Goal: Information Seeking & Learning: Learn about a topic

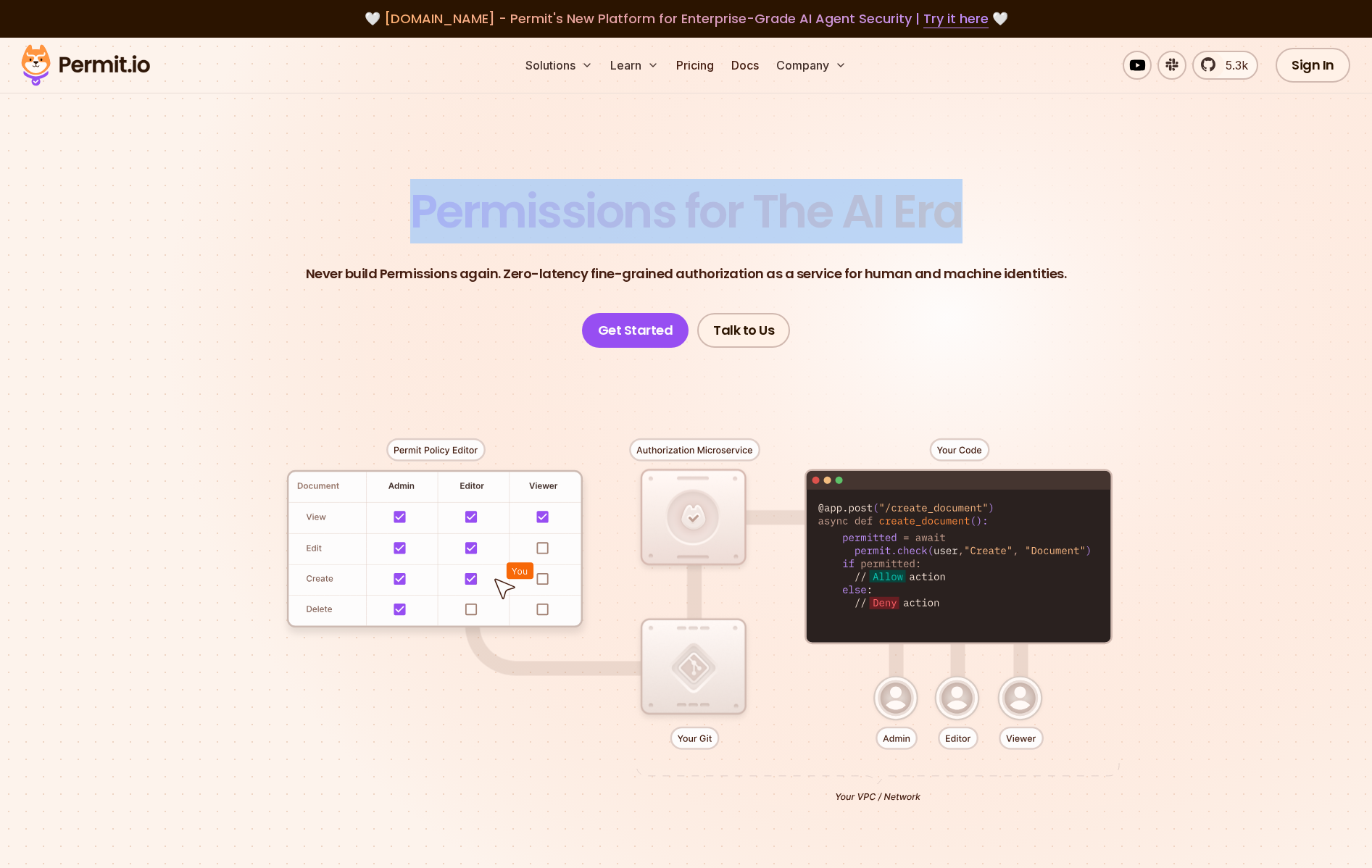
drag, startPoint x: 396, startPoint y: 211, endPoint x: 994, endPoint y: 192, distance: 598.3
click at [993, 193] on header "Permissions for The AI Era Never build Permissions again. Zero-latency fine-gra…" at bounding box center [686, 268] width 1015 height 160
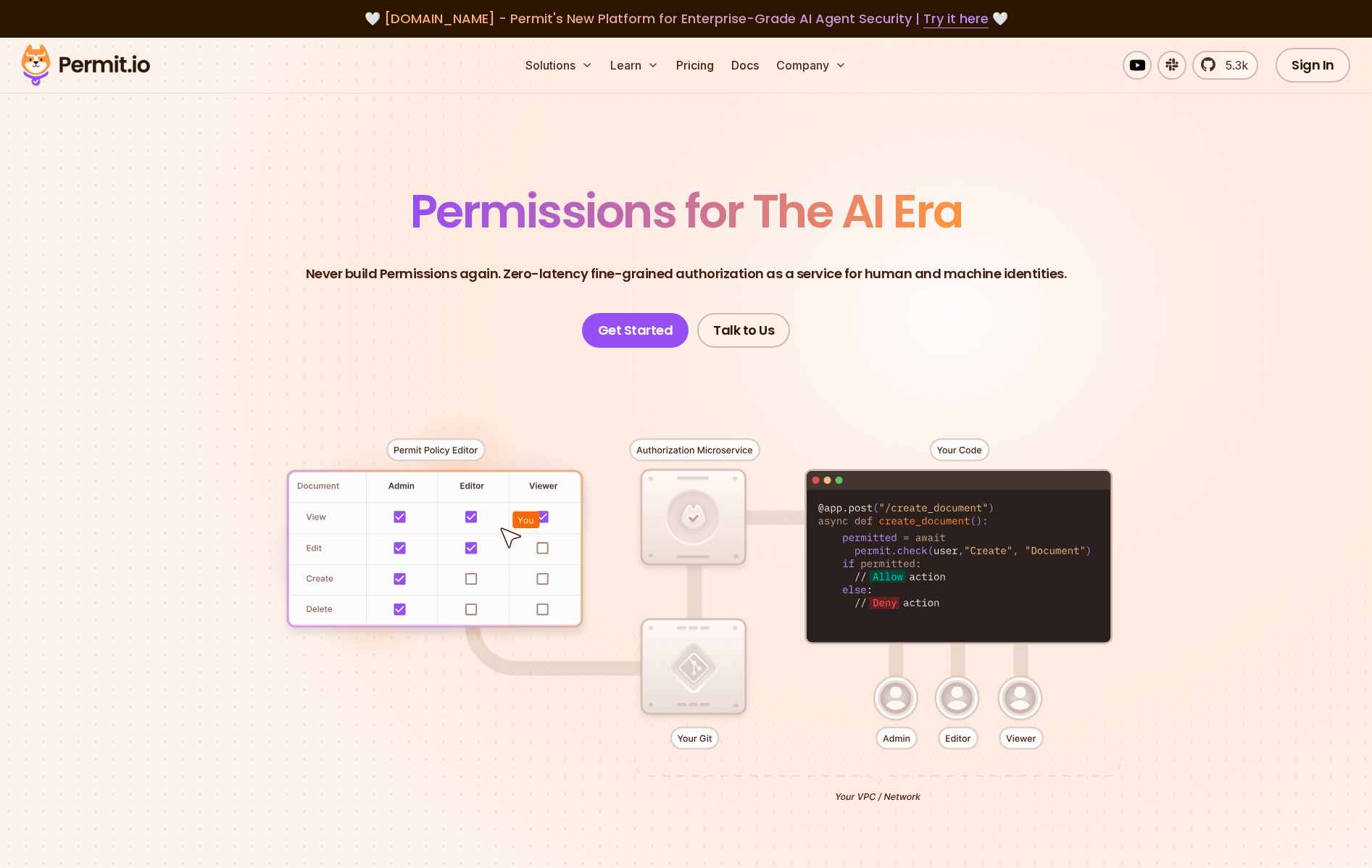
click at [1039, 226] on header "Permissions for The AI Era Never build Permissions again. Zero-latency fine-gra…" at bounding box center [686, 268] width 1015 height 160
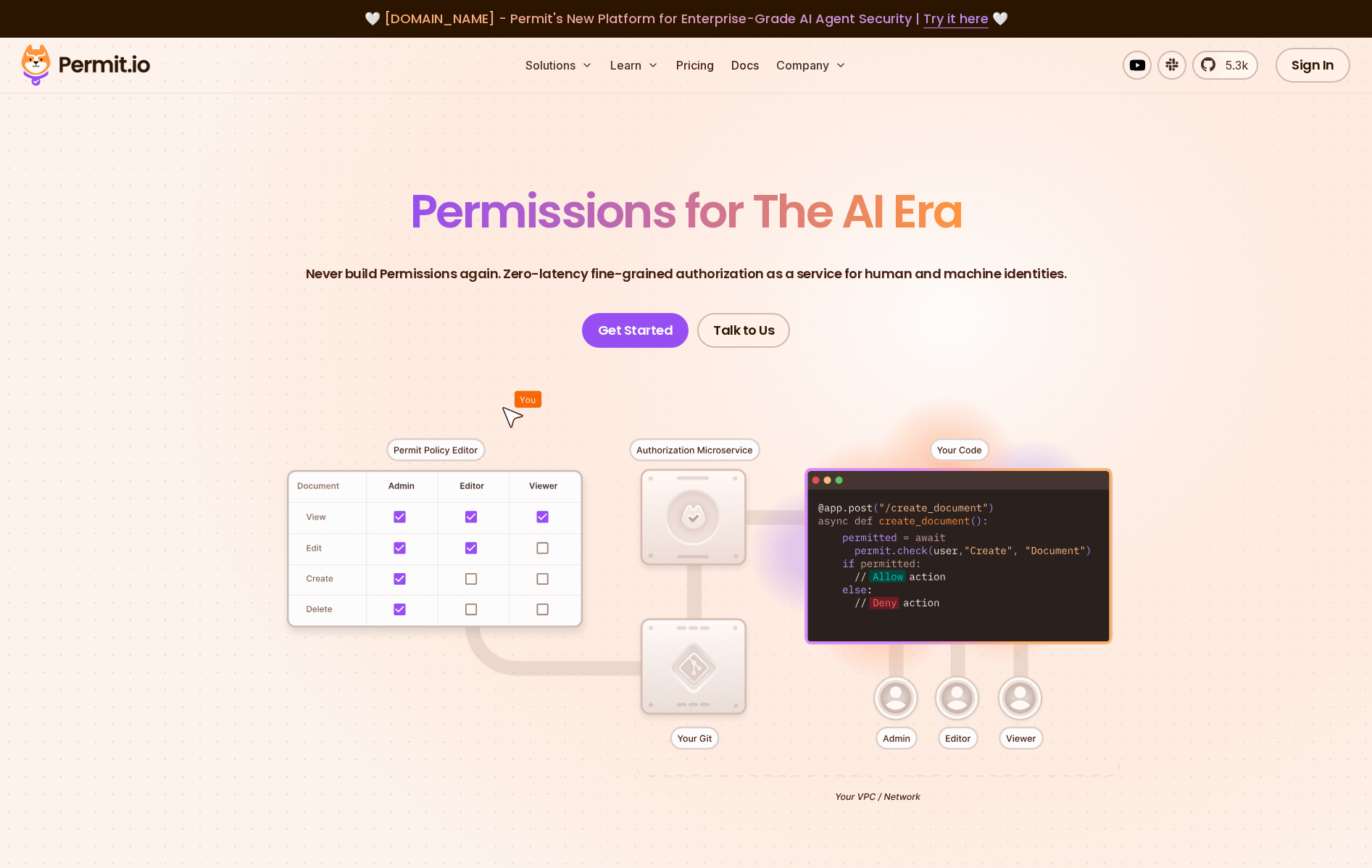
click at [874, 549] on div at bounding box center [686, 615] width 1015 height 534
click at [874, 550] on div at bounding box center [686, 615] width 1015 height 534
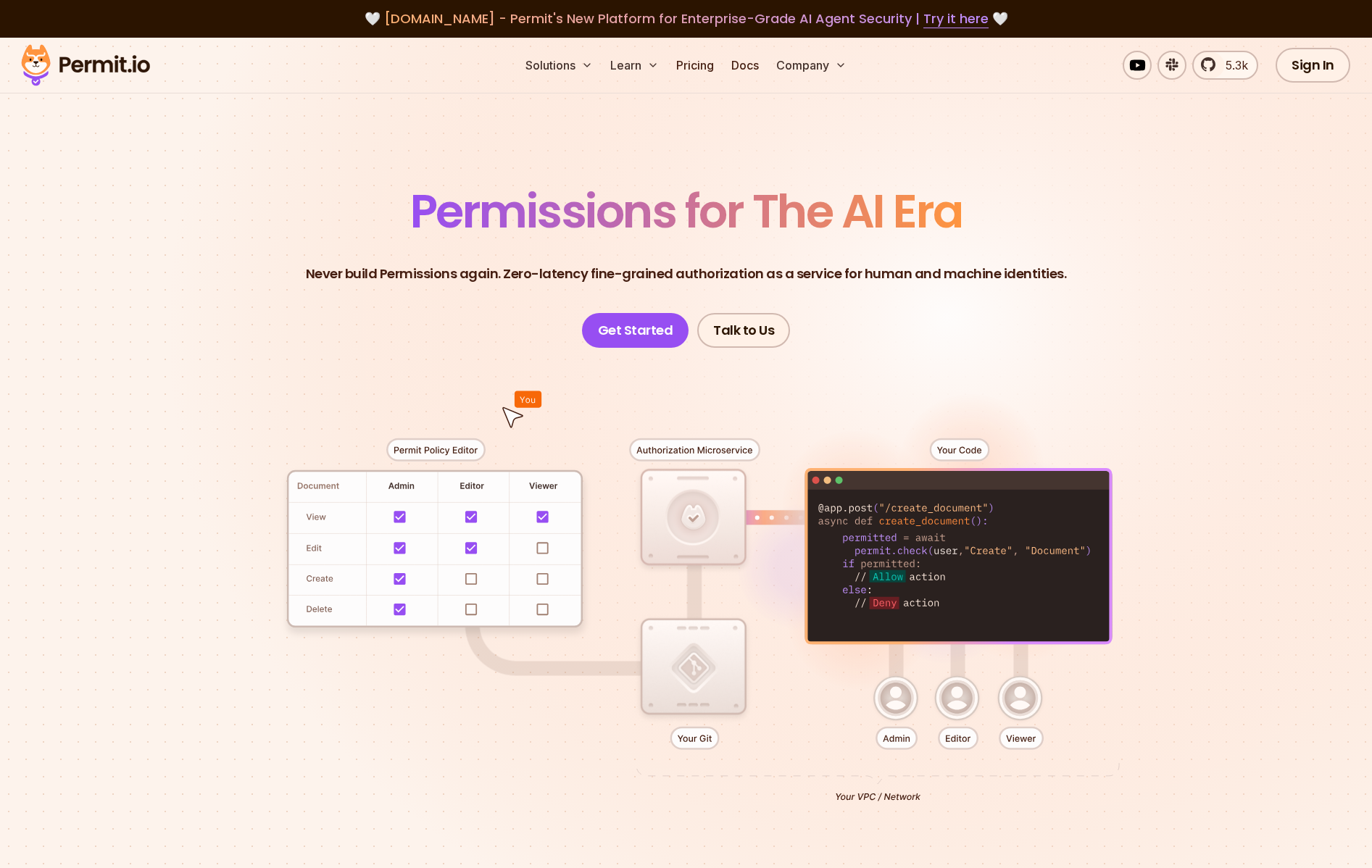
click at [1134, 559] on div at bounding box center [686, 615] width 1015 height 534
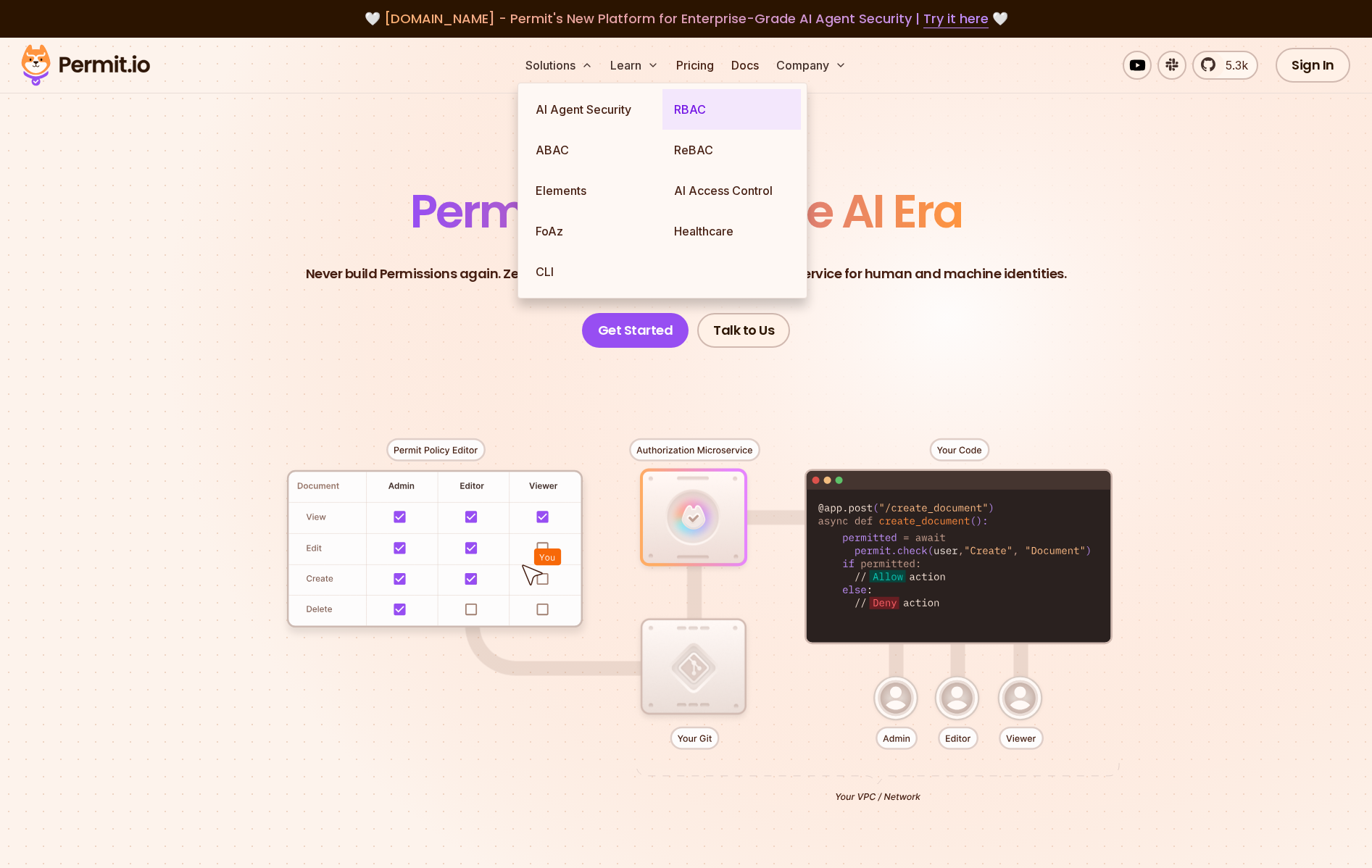
click at [683, 110] on link "RBAC" at bounding box center [731, 110] width 138 height 41
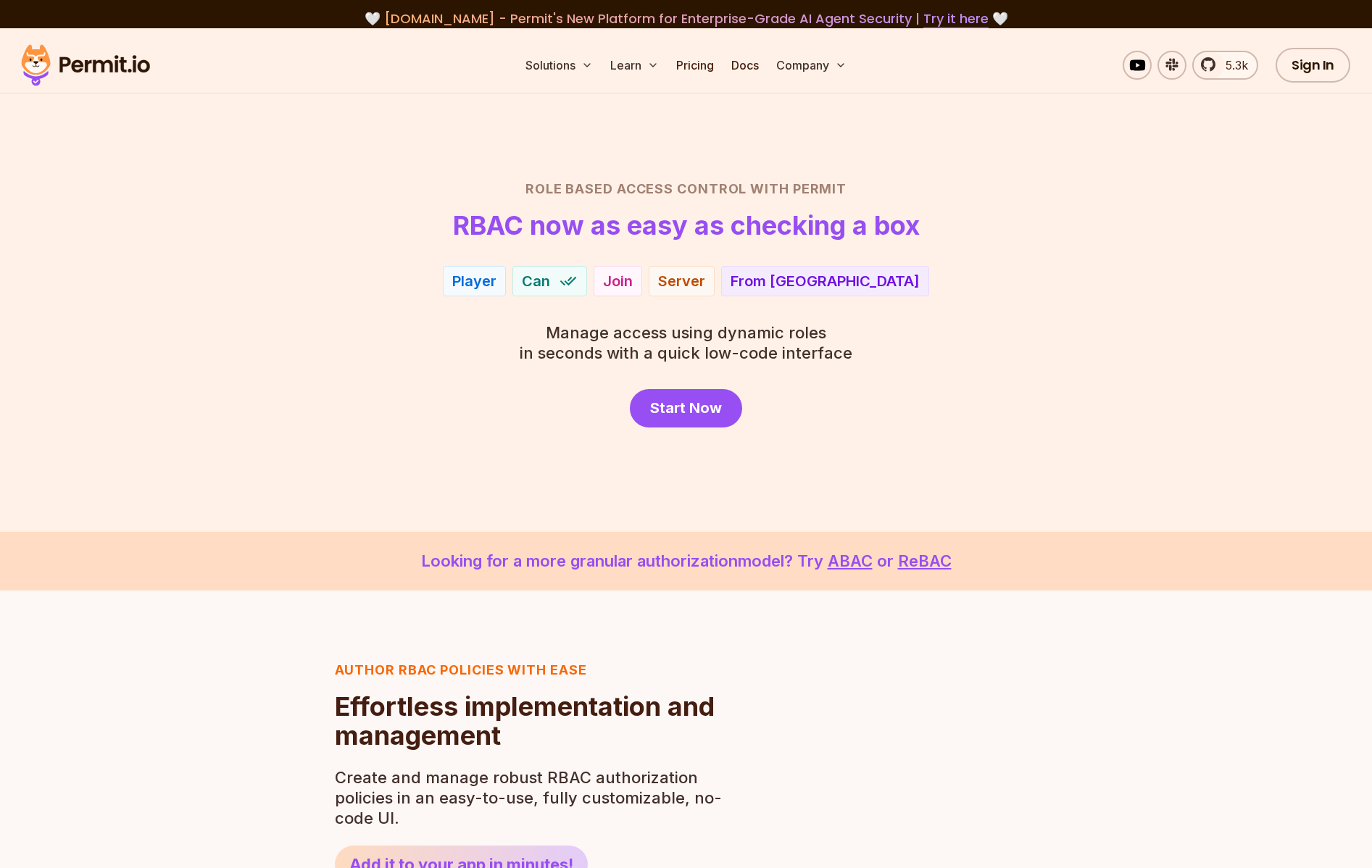
click at [895, 478] on section "Role Based Access Control with Permit RBAC now as easy as checking a box Player…" at bounding box center [686, 280] width 1372 height 503
click at [704, 279] on div "Repository" at bounding box center [735, 281] width 75 height 20
click at [659, 279] on div "View Edit" at bounding box center [654, 281] width 26 height 20
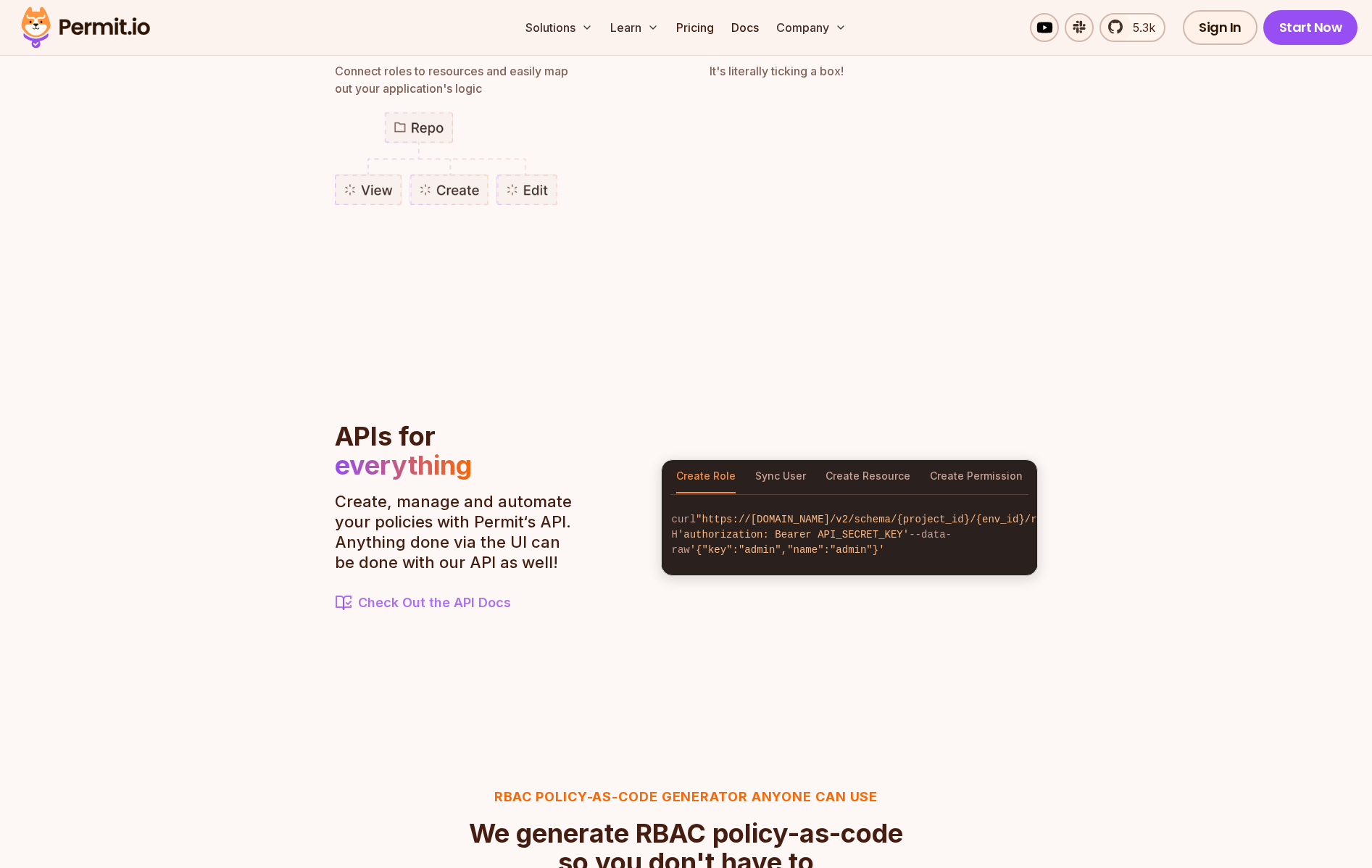
scroll to position [1318, 0]
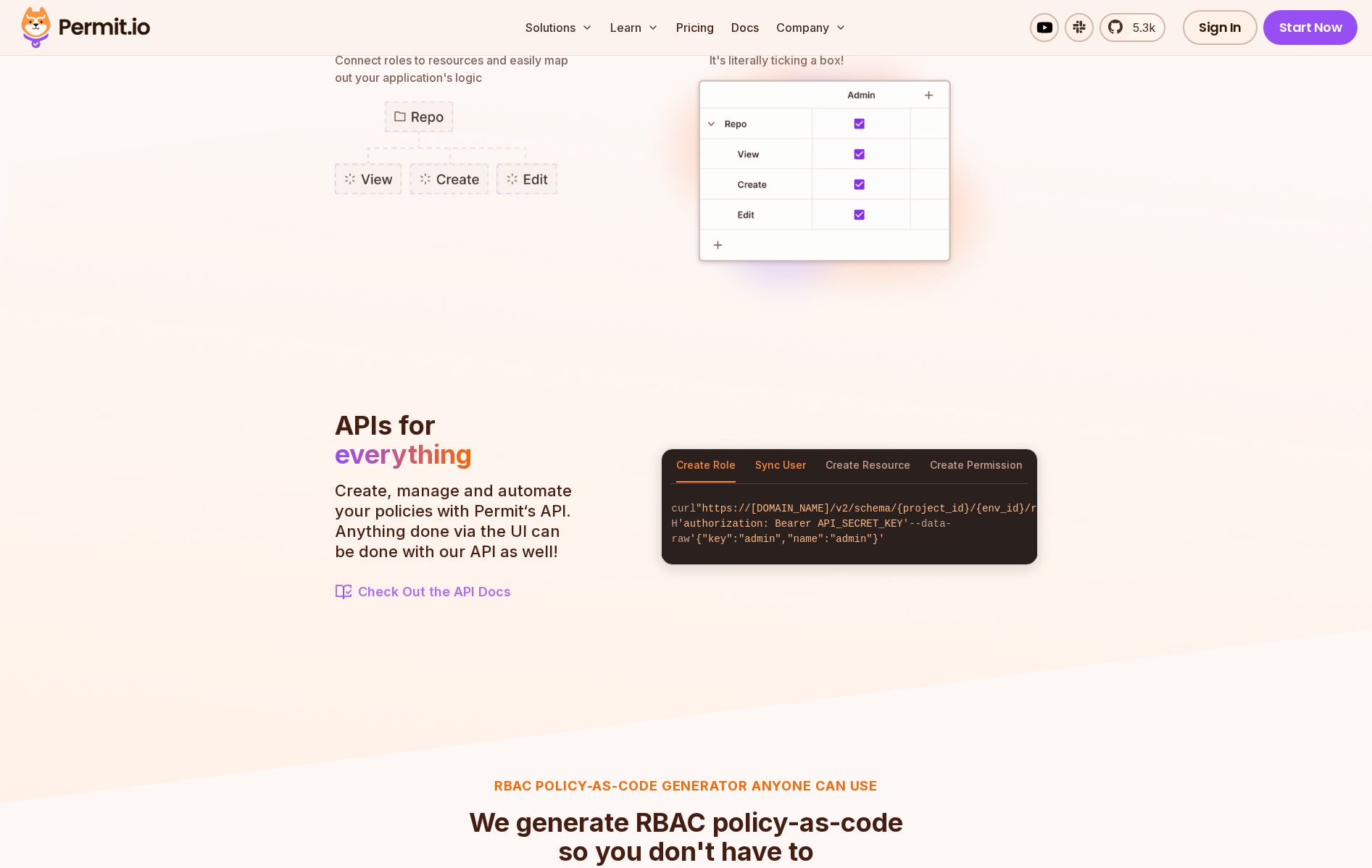
click at [775, 458] on button "Sync User" at bounding box center [781, 466] width 51 height 33
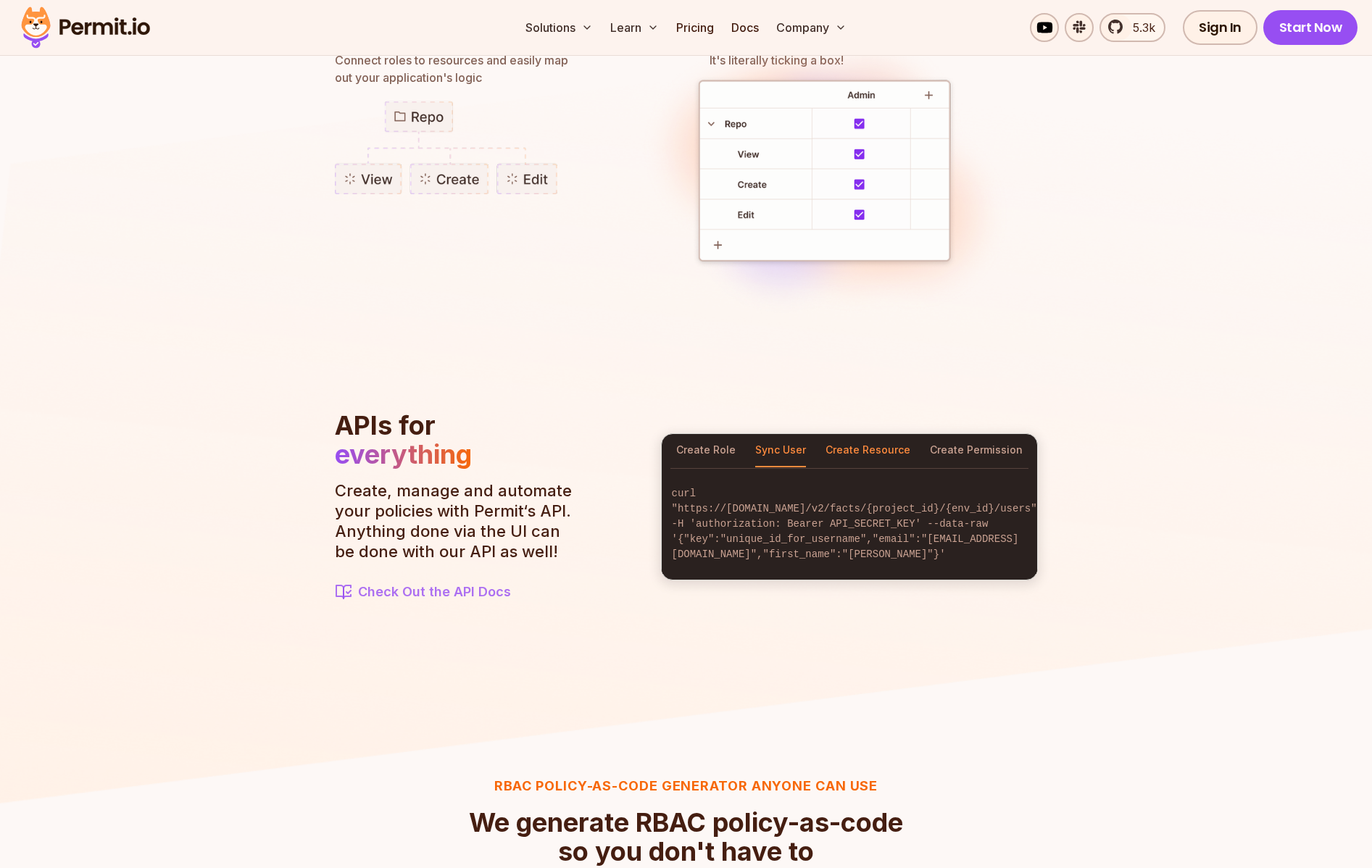
click at [879, 458] on button "Create Resource" at bounding box center [868, 451] width 84 height 33
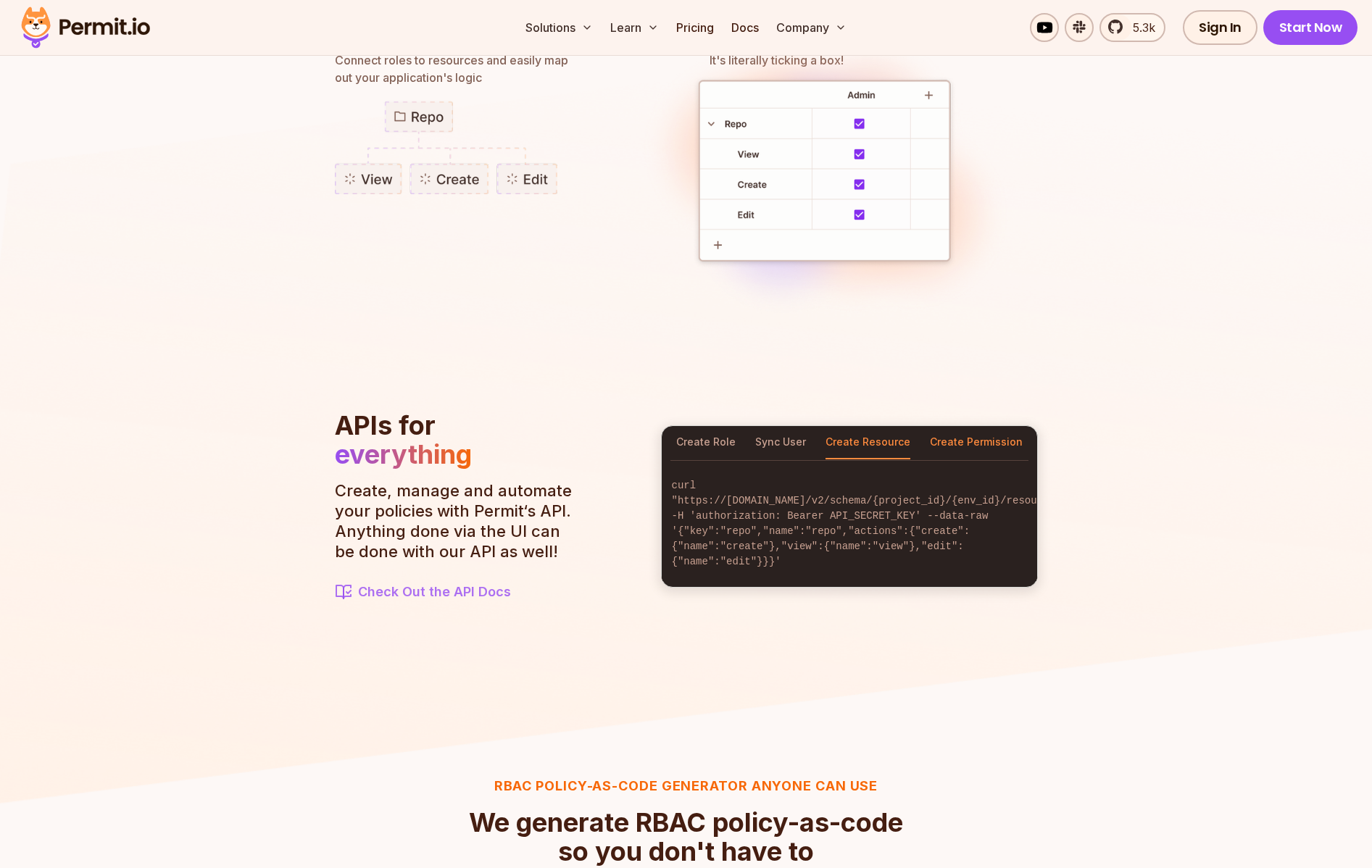
click at [966, 442] on button "Create Permission" at bounding box center [975, 442] width 93 height 33
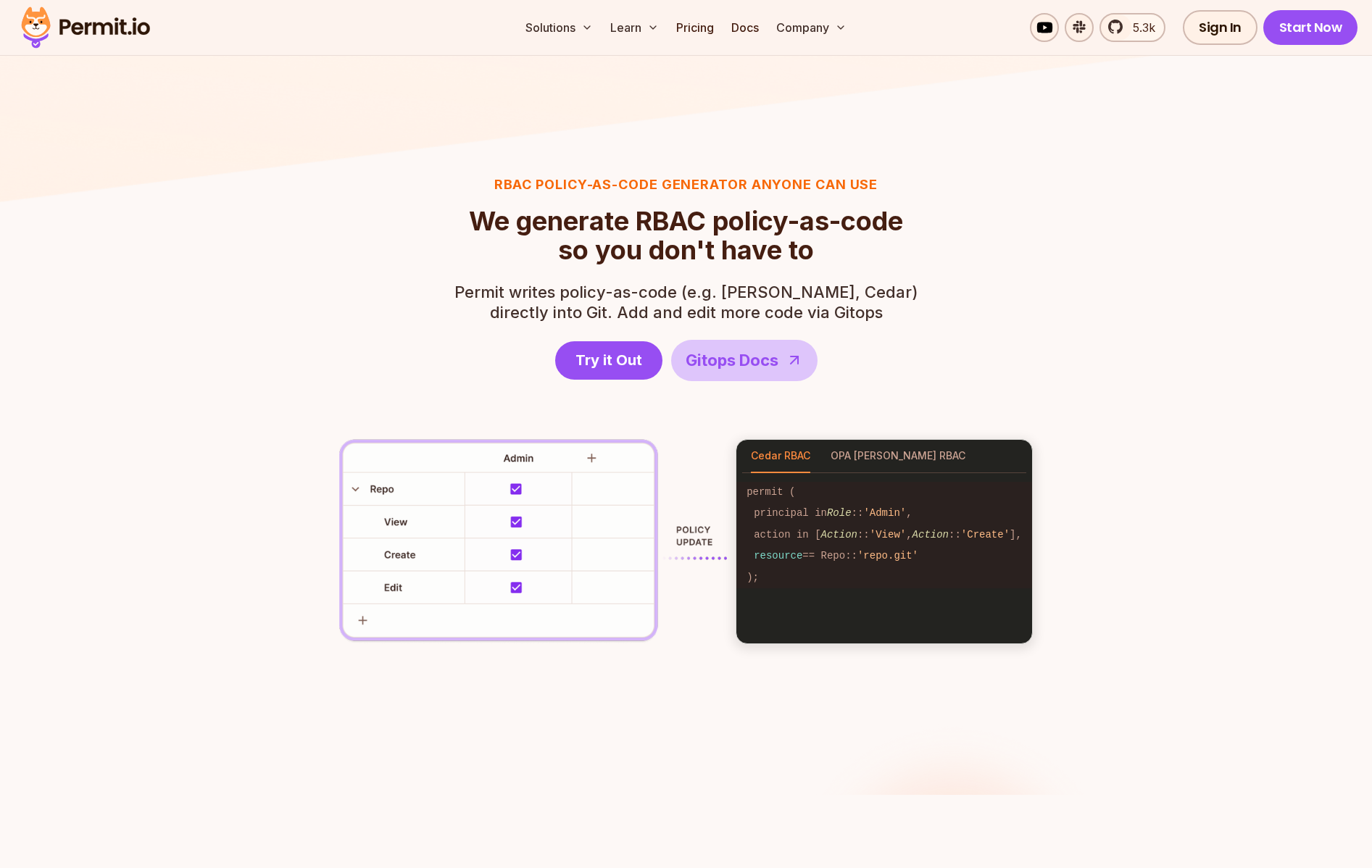
scroll to position [1931, 0]
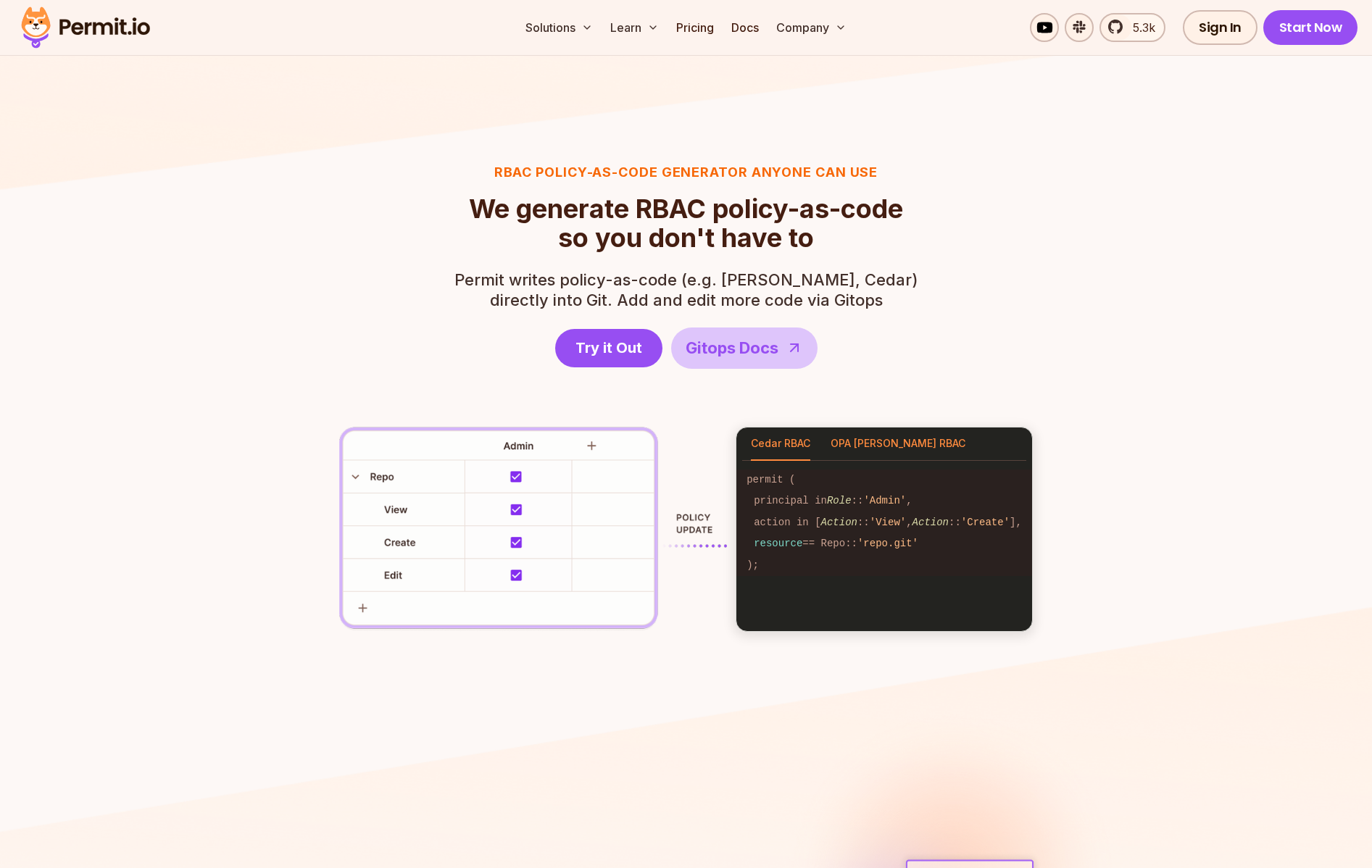
click at [882, 445] on button "OPA [PERSON_NAME] RBAC" at bounding box center [898, 444] width 135 height 33
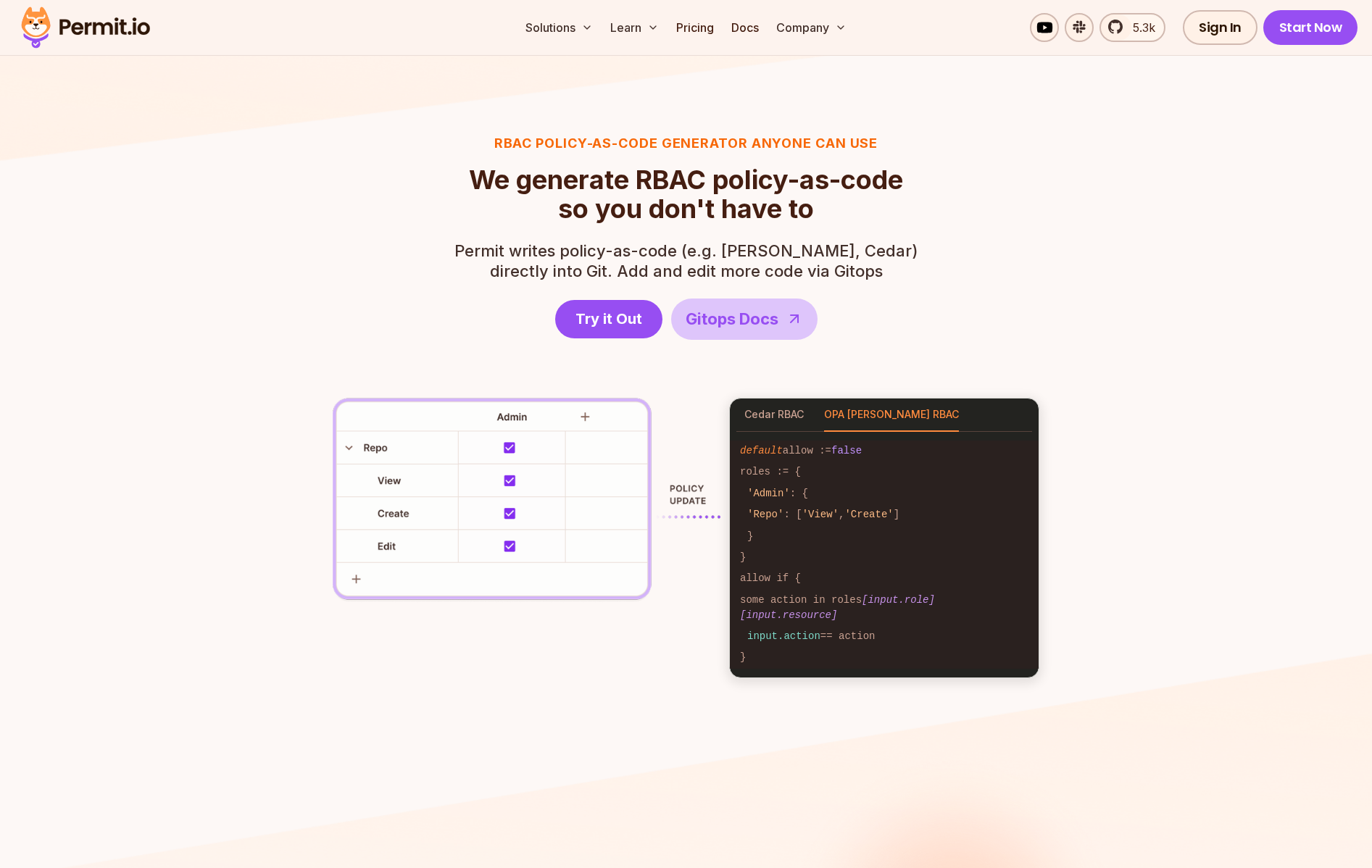
scroll to position [1974, 0]
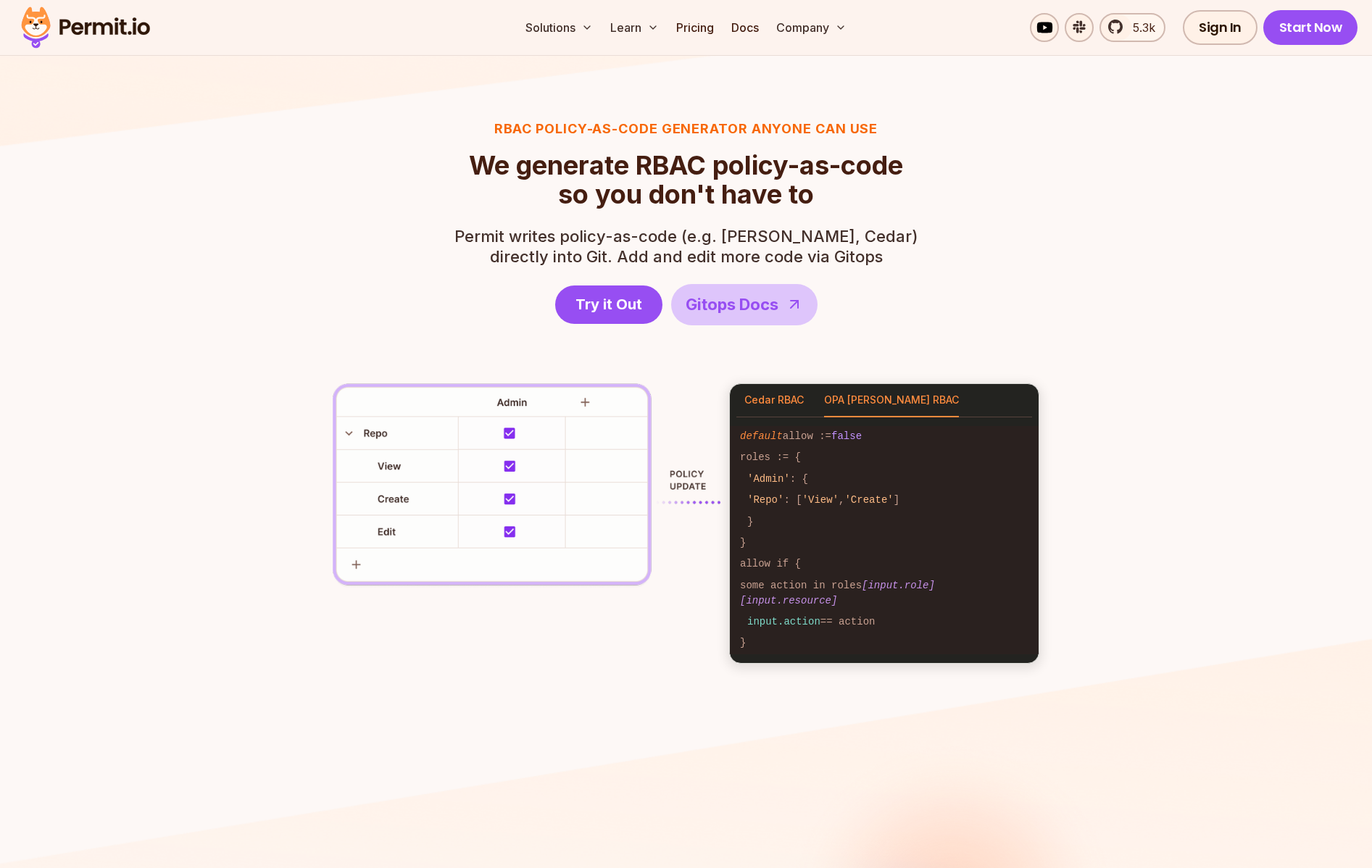
click at [770, 392] on button "Cedar RBAC" at bounding box center [774, 401] width 59 height 33
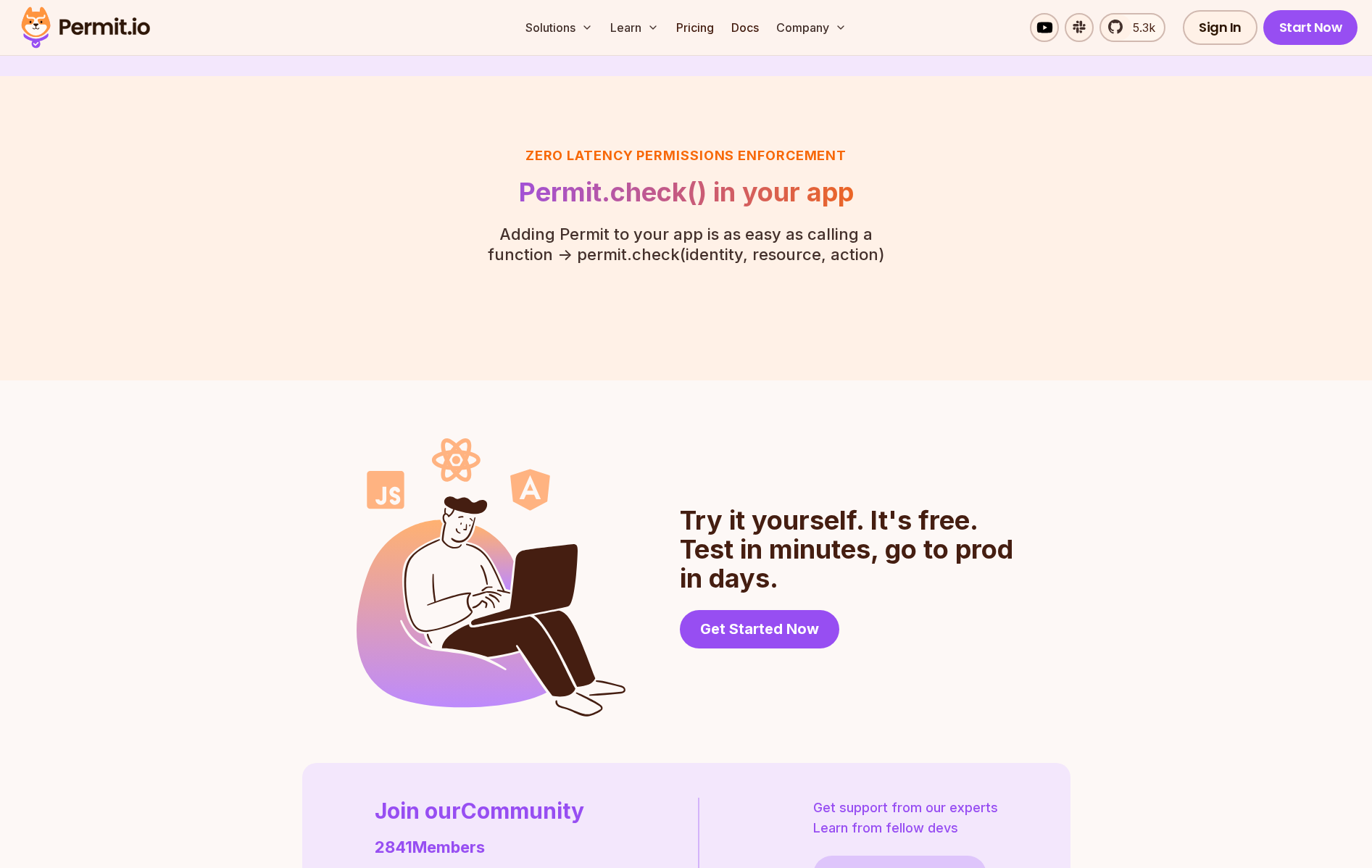
scroll to position [3368, 0]
